Goal: Find specific page/section: Find specific page/section

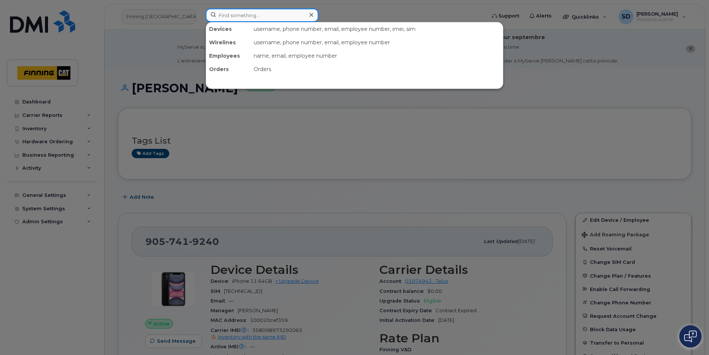
click at [233, 16] on input at bounding box center [262, 15] width 113 height 13
paste input "Geoff Hacking"
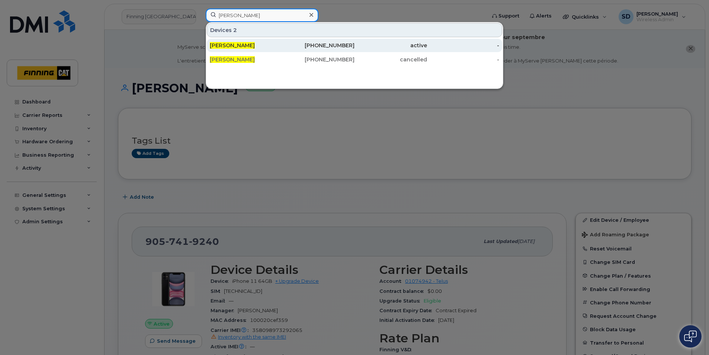
type input "Geoff Hacking"
click at [241, 48] on span "Geoff Hacking" at bounding box center [232, 45] width 45 height 7
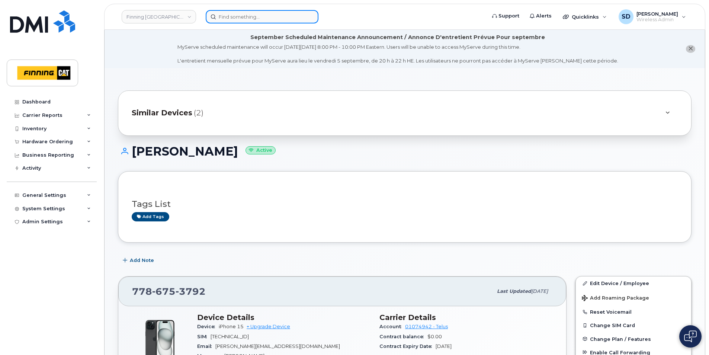
click at [229, 15] on input at bounding box center [262, 16] width 113 height 13
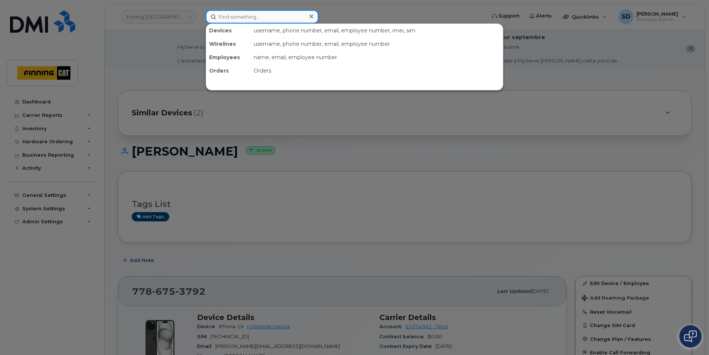
paste input "Garrett Ainsworth"
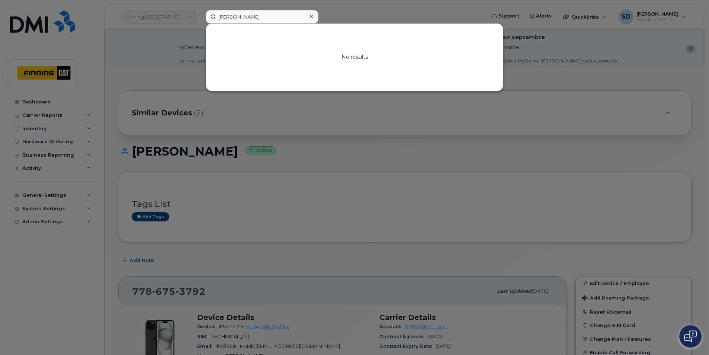
click at [342, 177] on div at bounding box center [354, 177] width 709 height 355
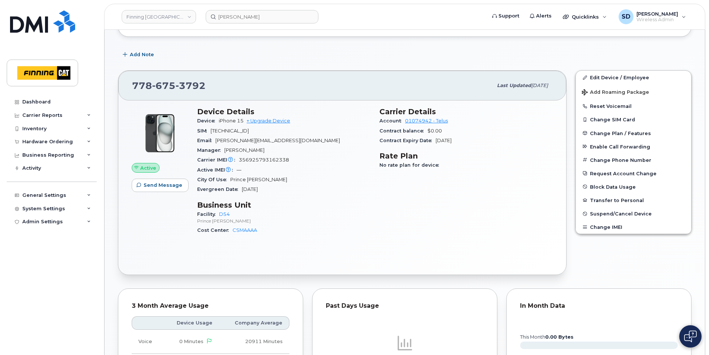
scroll to position [186, 0]
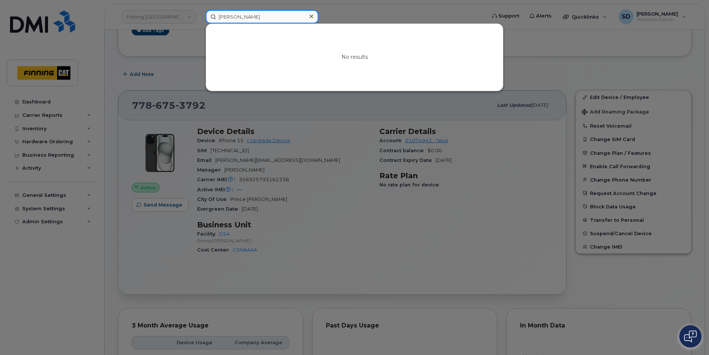
click at [254, 13] on input "Garrett Ainsworth" at bounding box center [262, 16] width 113 height 13
paste input "Garrett Ainsworth"
type input "Garrett AinswoGarrett Ainsworthrth"
click at [313, 17] on div at bounding box center [311, 16] width 11 height 11
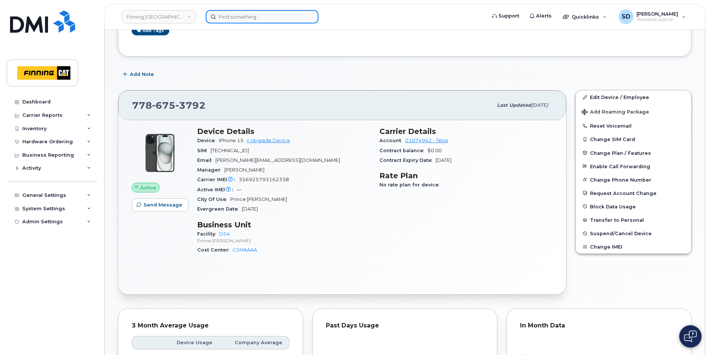
click at [261, 15] on input at bounding box center [262, 16] width 113 height 13
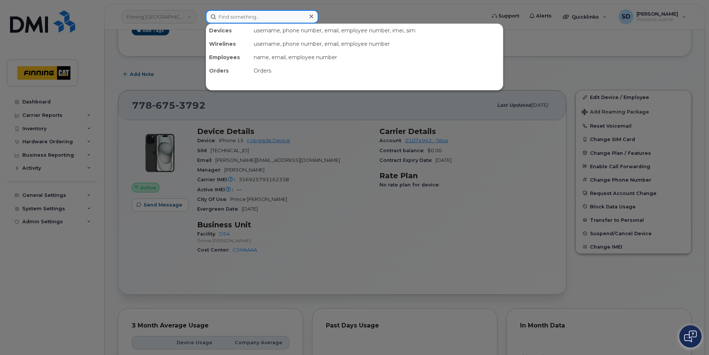
paste input "Sean McMullin"
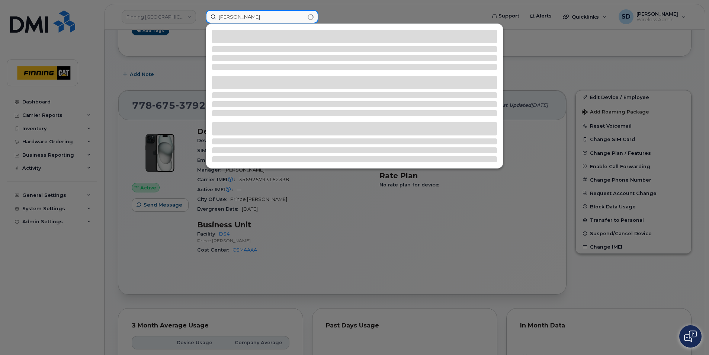
type input "Sean McMullin"
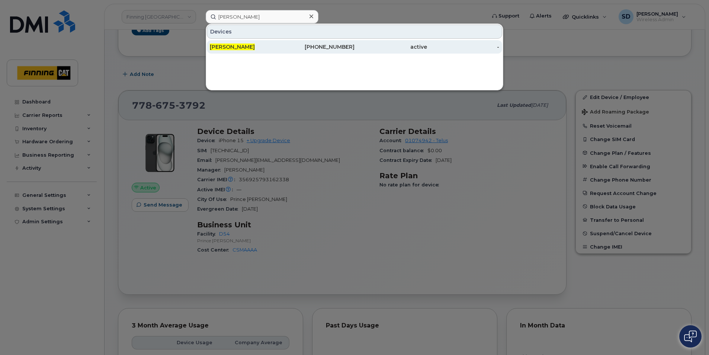
click at [237, 47] on span "Sean McMullin" at bounding box center [232, 47] width 45 height 7
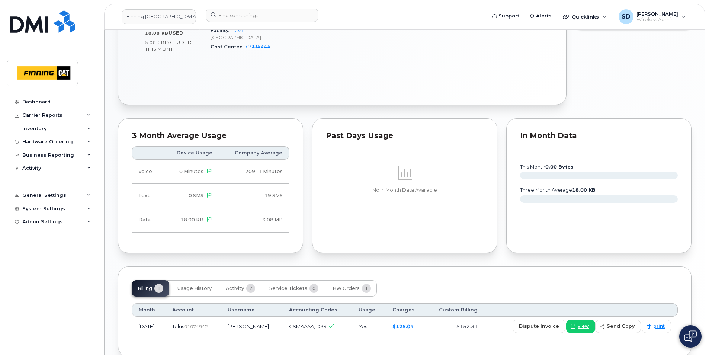
scroll to position [404, 0]
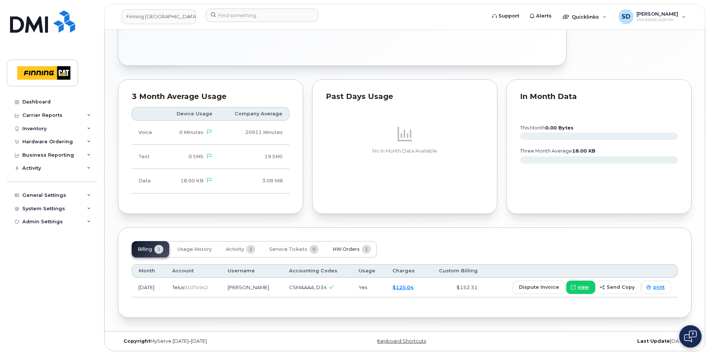
click at [343, 249] on span "HW Orders" at bounding box center [346, 249] width 27 height 6
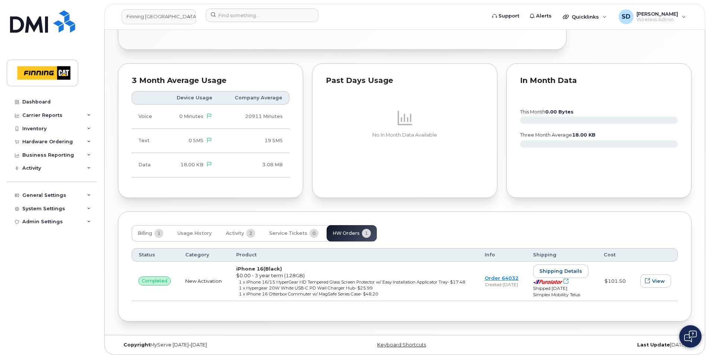
scroll to position [429, 0]
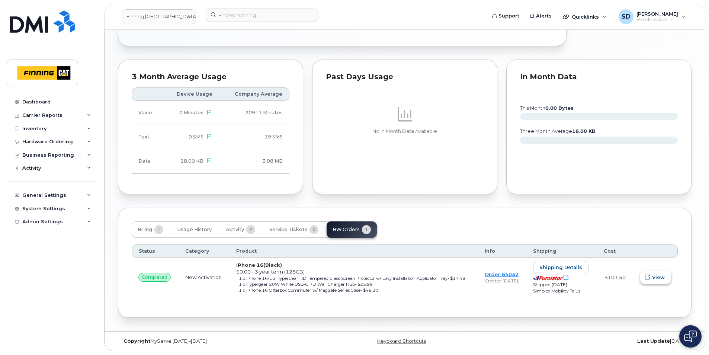
click at [656, 276] on span "View" at bounding box center [658, 277] width 13 height 7
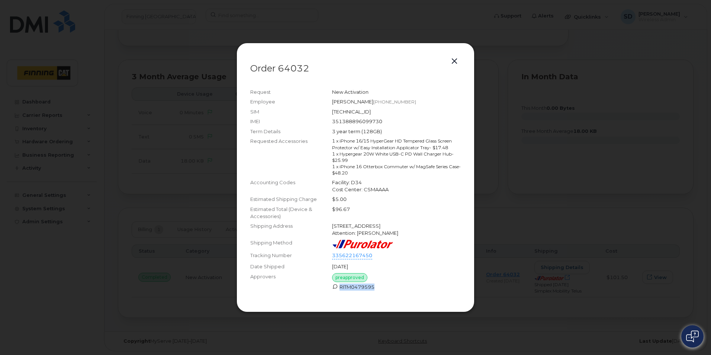
drag, startPoint x: 376, startPoint y: 289, endPoint x: 341, endPoint y: 285, distance: 35.6
click at [341, 285] on div "RITM0479595" at bounding box center [396, 287] width 129 height 7
copy div "RITM0479595"
click at [454, 60] on button "button" at bounding box center [454, 61] width 11 height 10
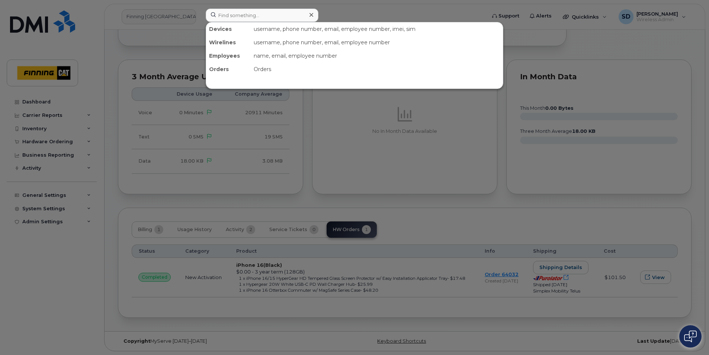
drag, startPoint x: 232, startPoint y: 14, endPoint x: 105, endPoint y: 7, distance: 127.4
click at [119, 32] on div at bounding box center [354, 177] width 709 height 355
click at [237, 19] on input at bounding box center [262, 15] width 113 height 13
type input "G"
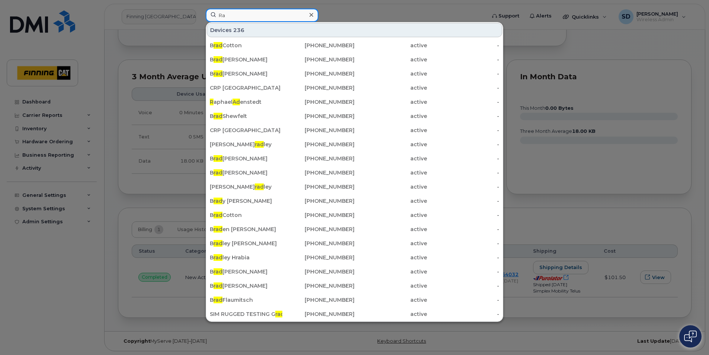
type input "R"
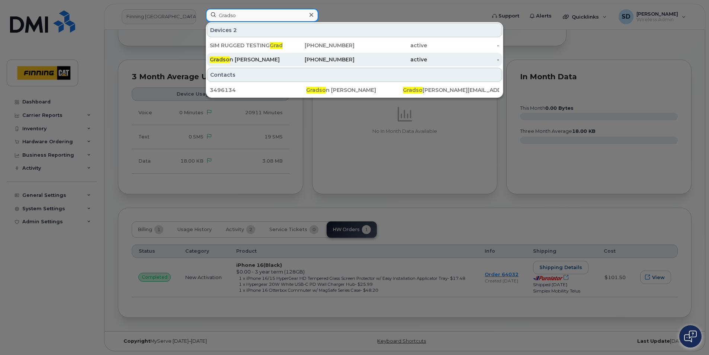
type input "Gradso"
click at [237, 59] on div "Gradso n Haynes" at bounding box center [246, 59] width 73 height 7
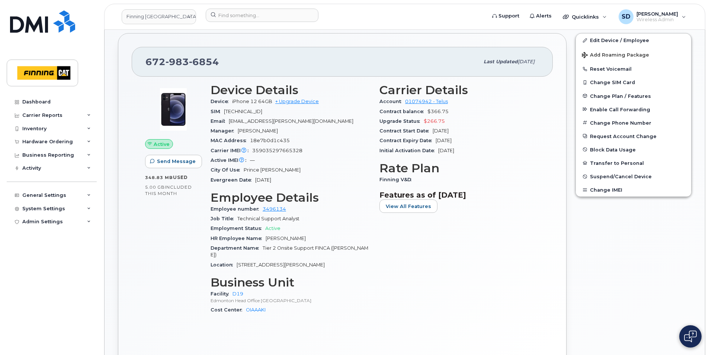
scroll to position [149, 0]
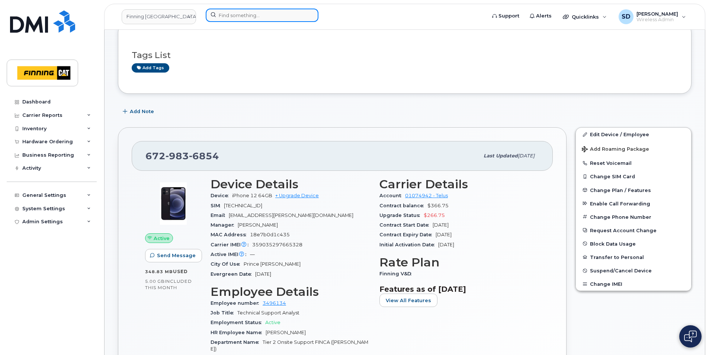
click at [240, 18] on input at bounding box center [262, 15] width 113 height 13
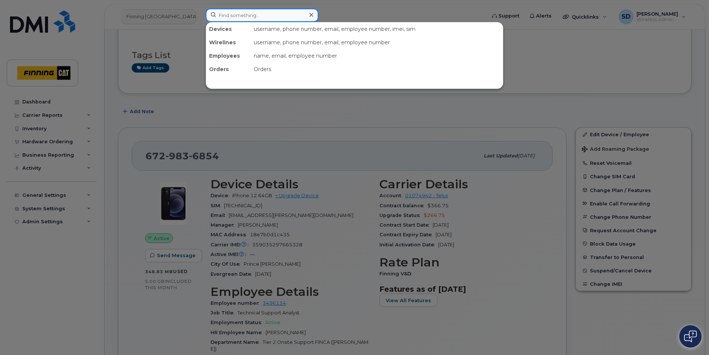
paste input "Kyle Arsenault"
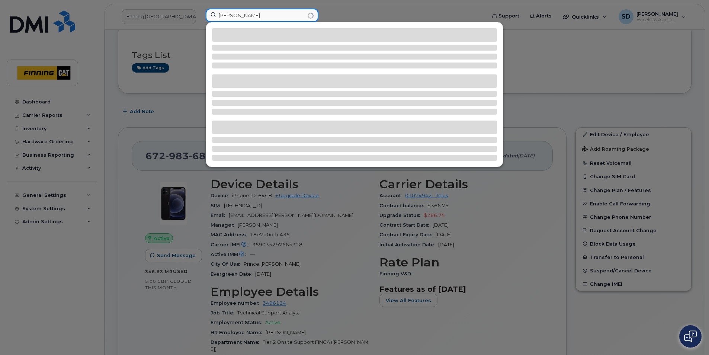
type input "Kyle Arsenault"
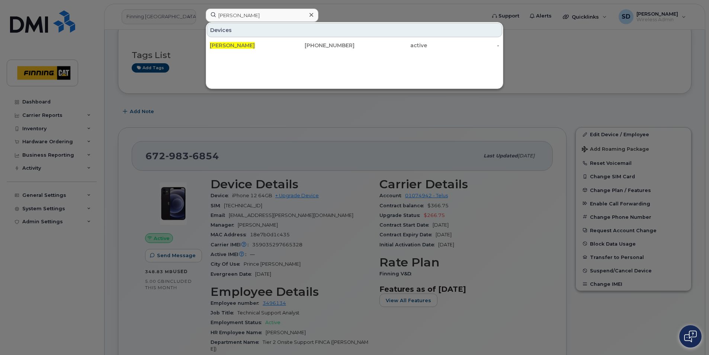
drag, startPoint x: 224, startPoint y: 45, endPoint x: 195, endPoint y: 58, distance: 31.2
click at [224, 45] on span "Kyle Arsenault" at bounding box center [232, 45] width 45 height 7
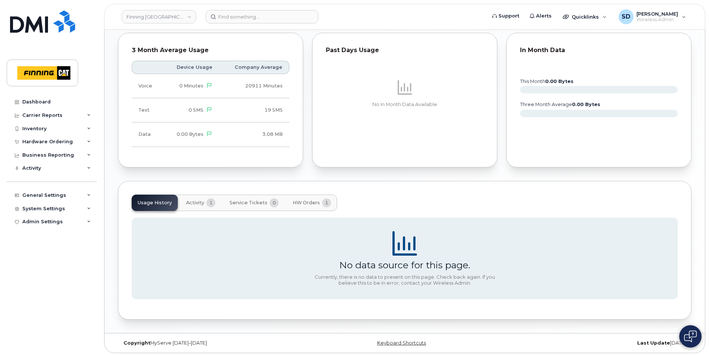
scroll to position [417, 0]
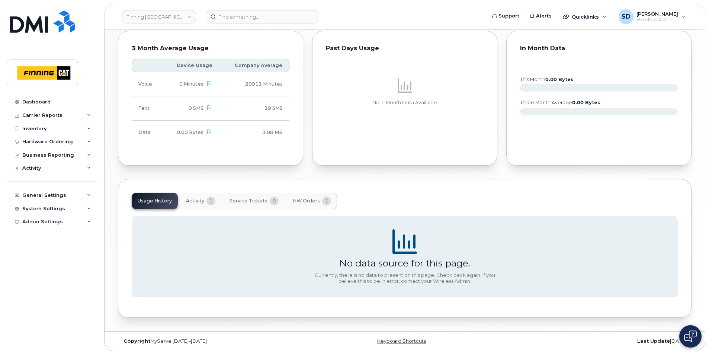
click at [304, 198] on span "HW Orders" at bounding box center [306, 201] width 27 height 6
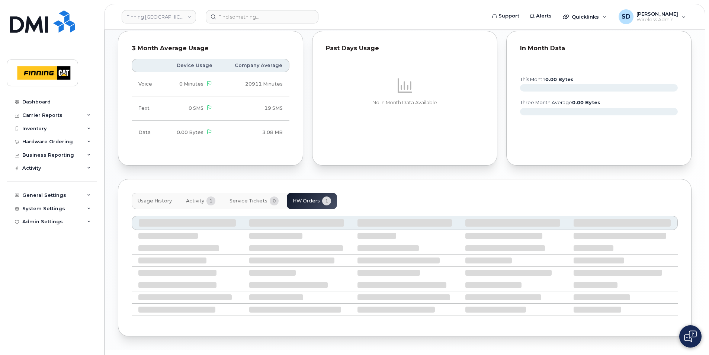
scroll to position [399, 0]
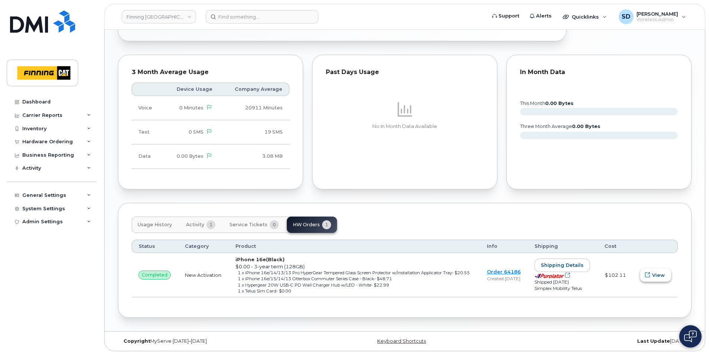
click at [656, 272] on span "View" at bounding box center [658, 275] width 13 height 7
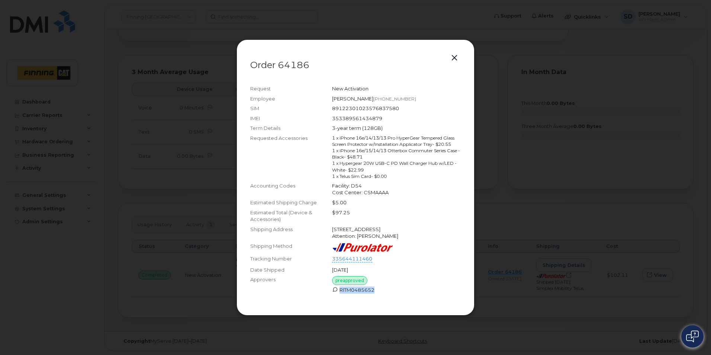
drag, startPoint x: 380, startPoint y: 289, endPoint x: 340, endPoint y: 290, distance: 39.8
click at [340, 290] on div "RITM0485652" at bounding box center [396, 290] width 129 height 7
drag, startPoint x: 341, startPoint y: 290, endPoint x: 345, endPoint y: 289, distance: 4.6
copy div "RITM0485652"
click at [455, 56] on button "button" at bounding box center [454, 58] width 11 height 10
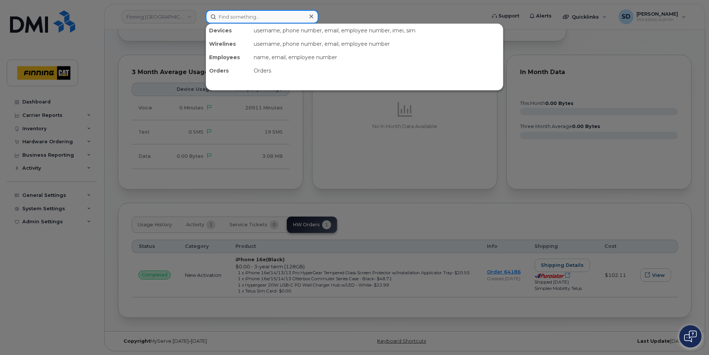
paste input "Greg Loiselle"
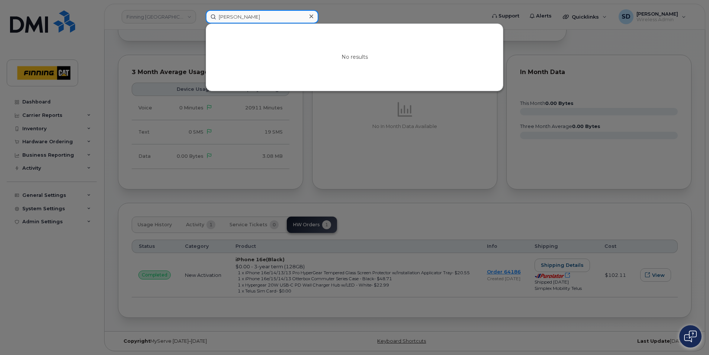
drag, startPoint x: 256, startPoint y: 13, endPoint x: 103, endPoint y: 13, distance: 152.2
click at [200, 13] on div "Greg Loiselle No results" at bounding box center [343, 16] width 287 height 13
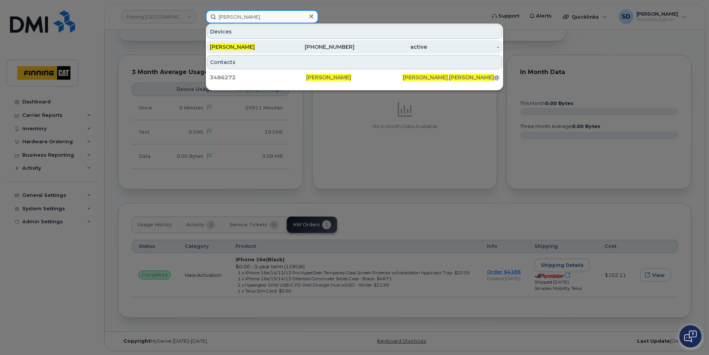
type input "Greg Simms"
click at [239, 44] on span "Greg Simms" at bounding box center [232, 47] width 45 height 7
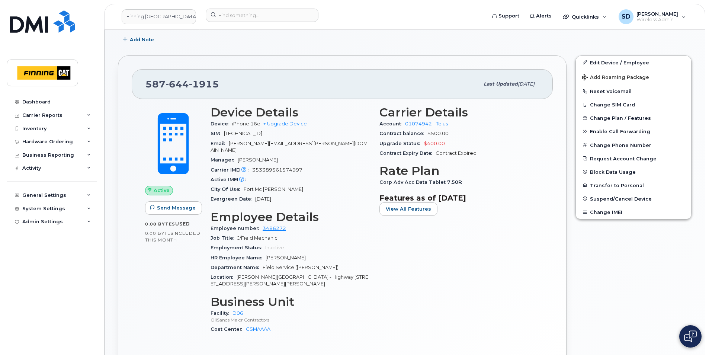
scroll to position [186, 0]
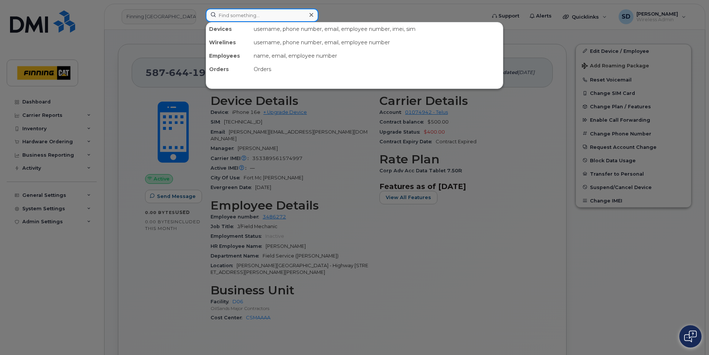
click at [250, 16] on input at bounding box center [262, 15] width 113 height 13
paste input "[PERSON_NAME]"
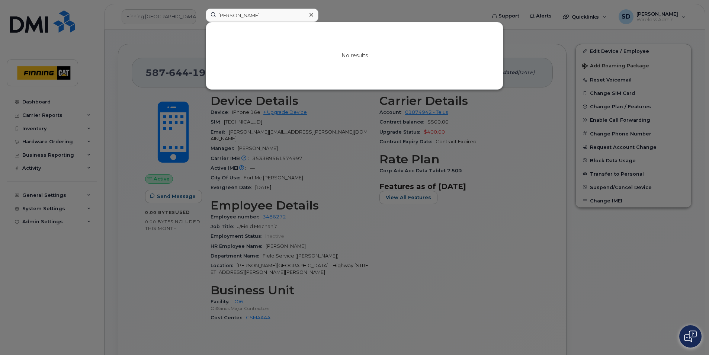
click at [371, 12] on div at bounding box center [354, 177] width 709 height 355
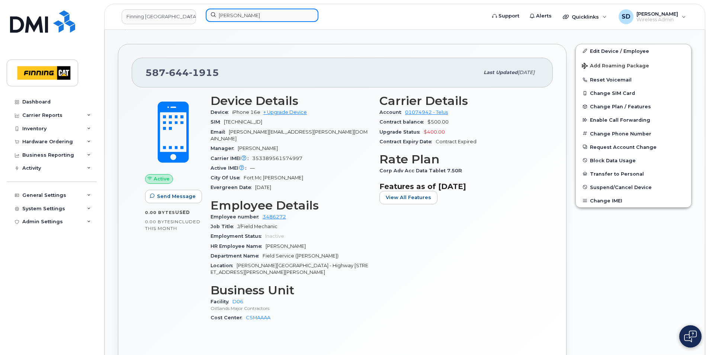
click at [231, 17] on input "Riley Paleck" at bounding box center [262, 15] width 113 height 13
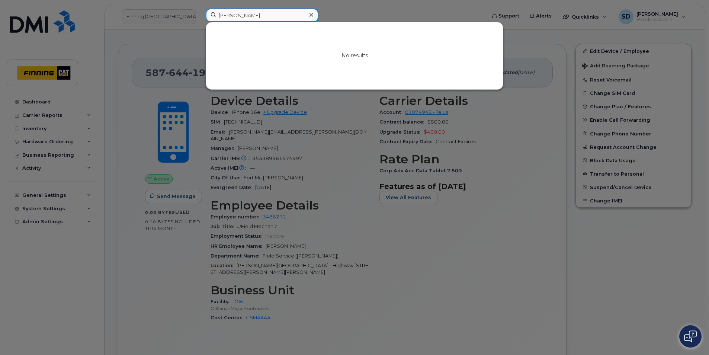
paste input "Cody Rush"
type input "Riley Cody RushPaleck"
click at [312, 13] on icon at bounding box center [312, 15] width 4 height 6
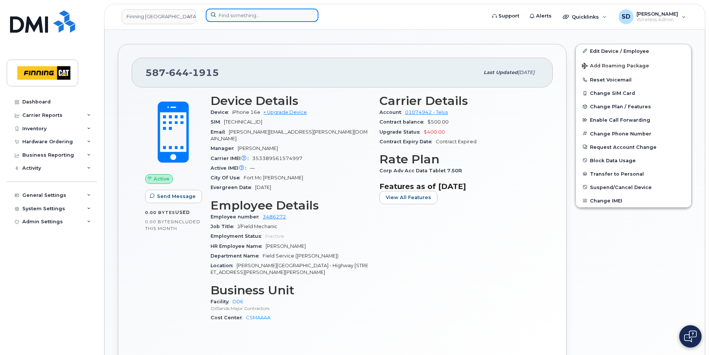
click at [230, 16] on input at bounding box center [262, 15] width 113 height 13
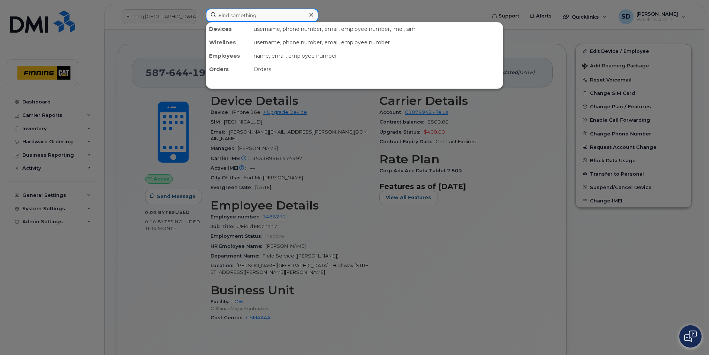
paste input "Cody Rush"
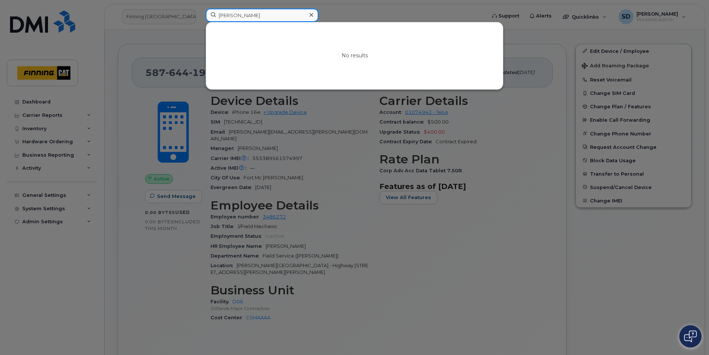
drag, startPoint x: 282, startPoint y: 14, endPoint x: 60, endPoint y: 2, distance: 223.2
click at [200, 9] on div "Cody Rush No results" at bounding box center [343, 17] width 287 height 16
paste input "Tyler Pavkovic"
type input "Tyler Pavkovich"
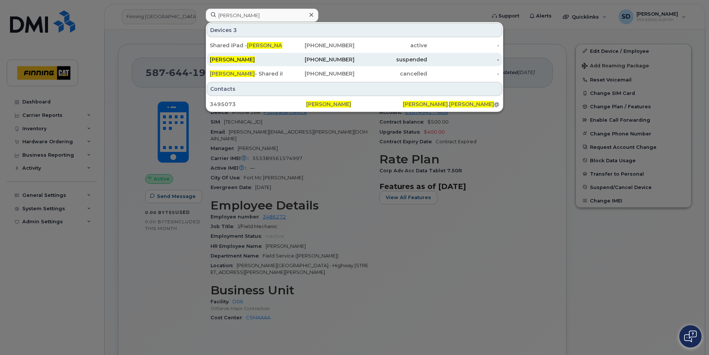
click at [242, 61] on span "Tyler Pavkovich" at bounding box center [232, 59] width 45 height 7
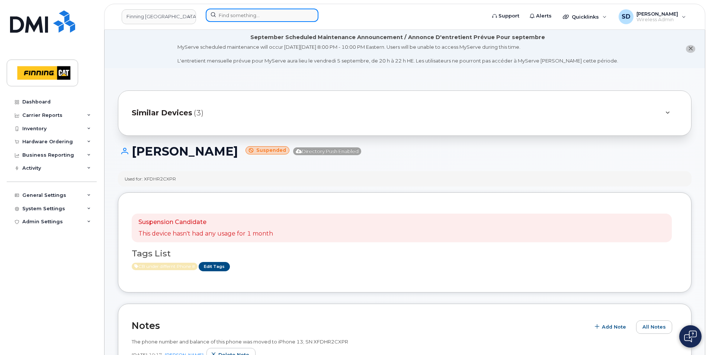
click at [237, 19] on input at bounding box center [262, 15] width 113 height 13
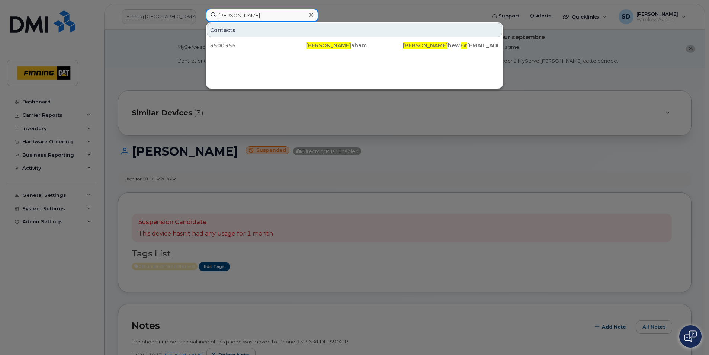
drag, startPoint x: 255, startPoint y: 14, endPoint x: 81, endPoint y: 6, distance: 173.9
click at [200, 9] on div "Matt Gr Contacts 3500355 Matt Gr aham Matt hew. Gr aham@finning.com" at bounding box center [343, 17] width 287 height 16
paste input "587-578-3915"
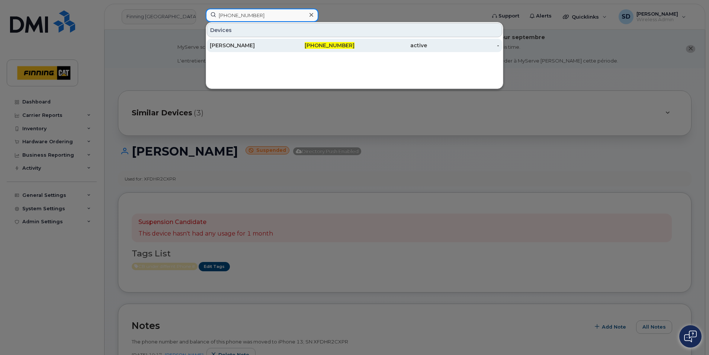
type input "587-578-3915"
click at [243, 42] on div "Matthew Graham" at bounding box center [246, 45] width 73 height 7
